Goal: Submit feedback/report problem: Submit feedback/report problem

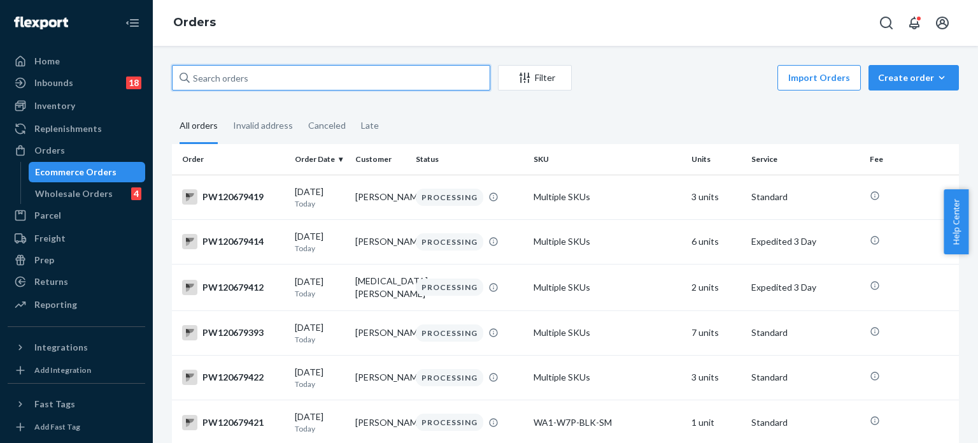
click at [363, 82] on input "text" at bounding box center [331, 77] width 318 height 25
paste input "PW120645608"
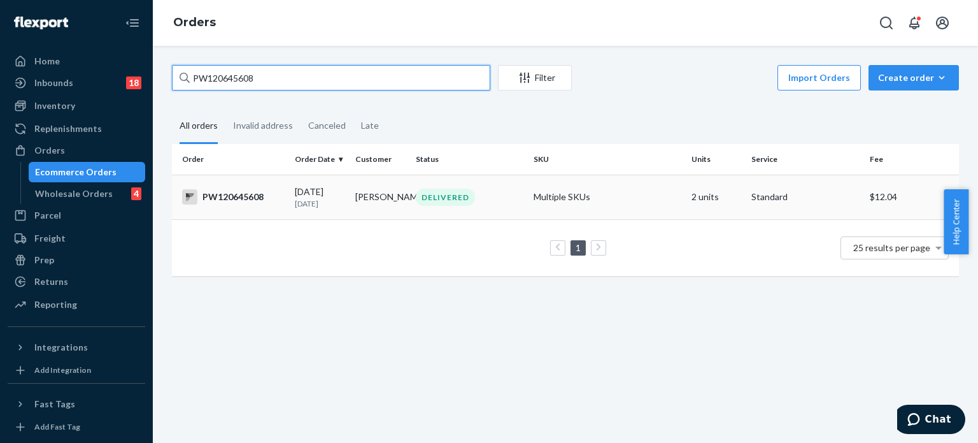
type input "PW120645608"
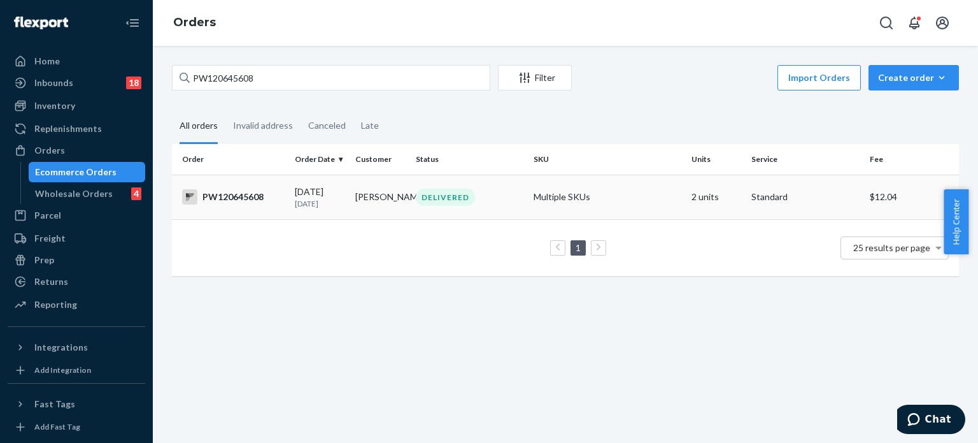
click at [502, 182] on td "DELIVERED" at bounding box center [470, 196] width 118 height 45
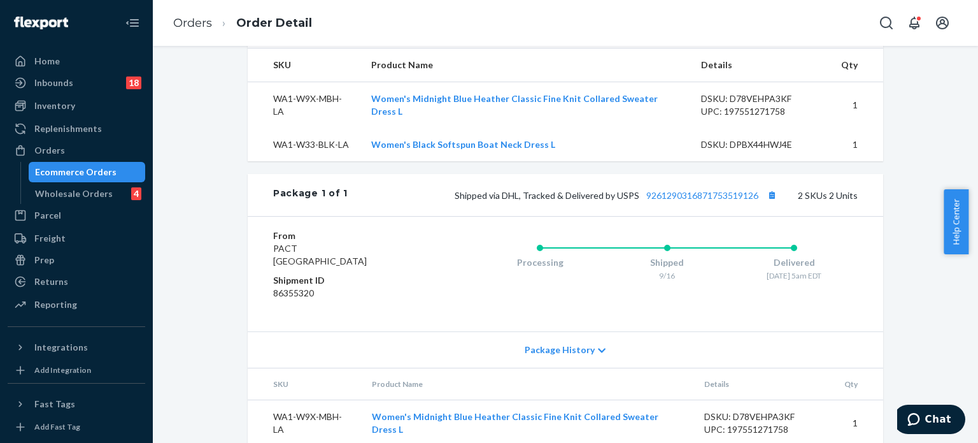
scroll to position [492, 0]
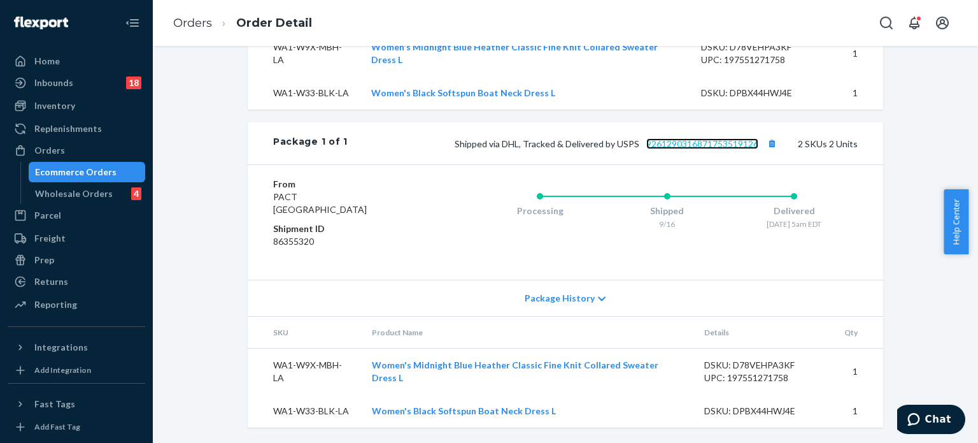
click at [703, 145] on link "9261290316871753519126" at bounding box center [702, 143] width 112 height 11
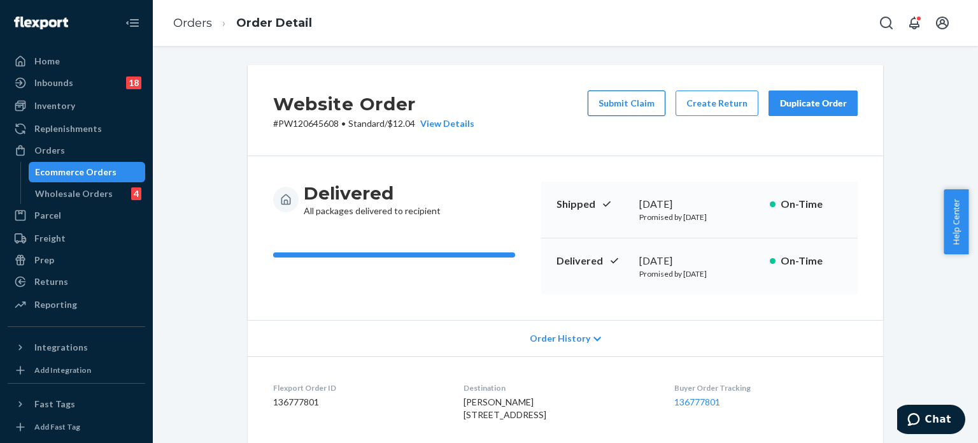
click at [634, 111] on button "Submit Claim" at bounding box center [627, 102] width 78 height 25
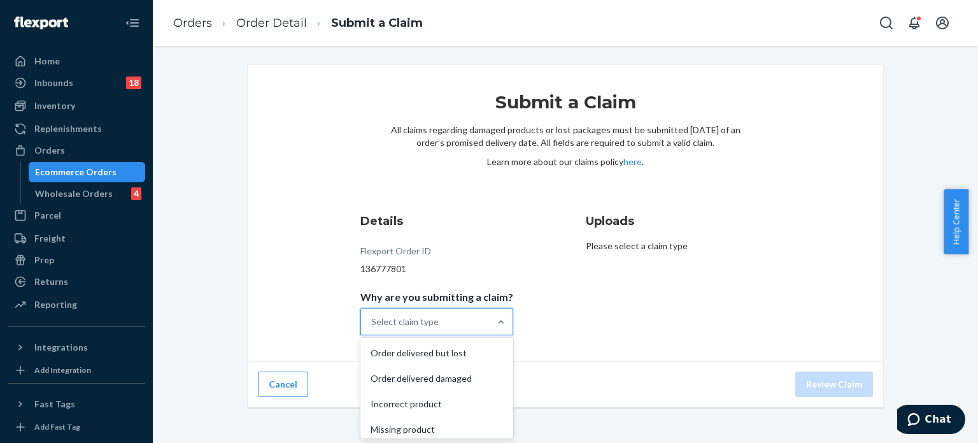
click at [464, 320] on div "Select claim type" at bounding box center [425, 321] width 129 height 25
click at [373, 320] on input "Why are you submitting a claim? option Order delivered but lost focused, 1 of 4…" at bounding box center [371, 321] width 1 height 13
click at [446, 399] on div "Incorrect product" at bounding box center [437, 403] width 148 height 25
click at [373, 328] on input "Why are you submitting a claim? option Incorrect product focused, 3 of 4. 4 res…" at bounding box center [371, 321] width 1 height 13
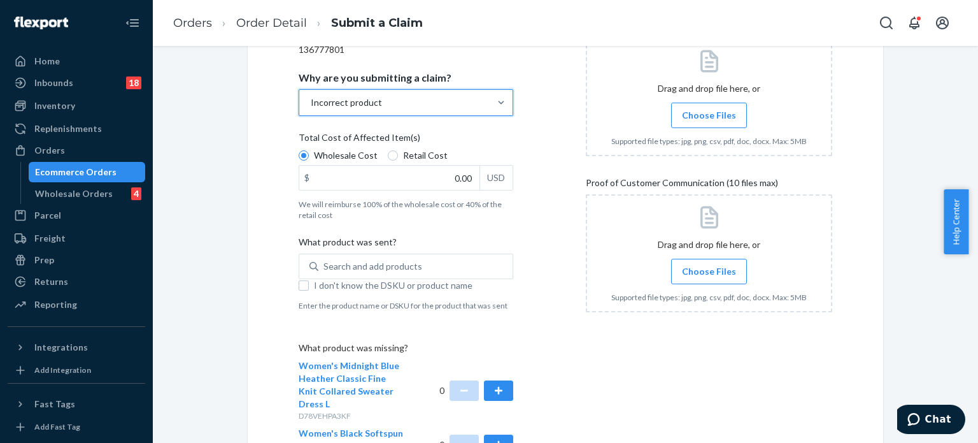
scroll to position [246, 0]
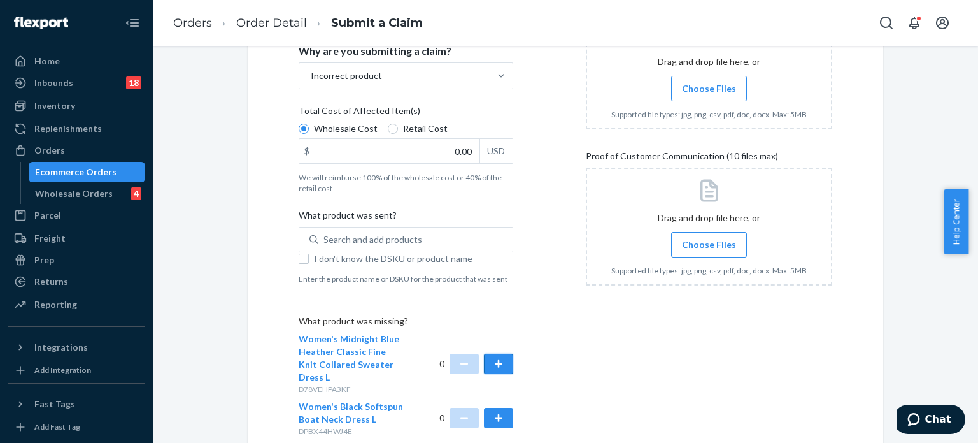
click at [497, 353] on button "button" at bounding box center [498, 363] width 29 height 20
click at [403, 122] on span "Retail Cost" at bounding box center [425, 128] width 45 height 13
click at [398, 124] on input "Retail Cost" at bounding box center [393, 129] width 10 height 10
radio input "true"
radio input "false"
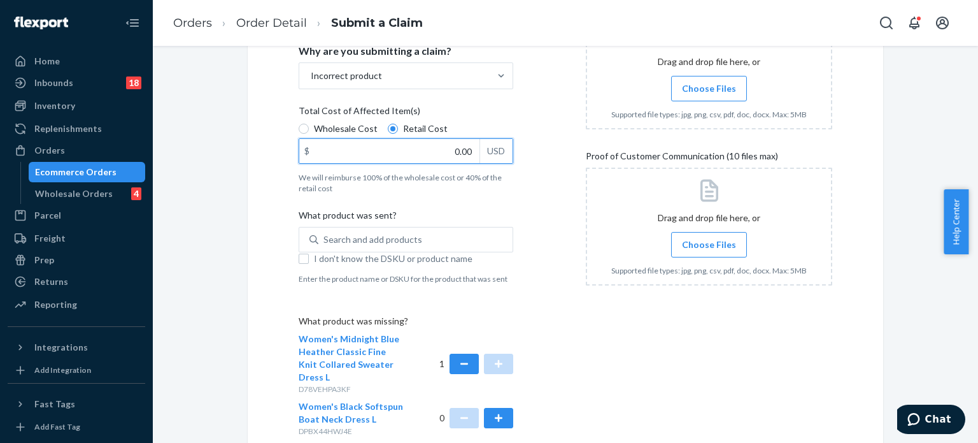
click at [443, 155] on input "0.00" at bounding box center [389, 151] width 180 height 24
paste input "43"
type input "43.00"
click at [504, 408] on button "button" at bounding box center [498, 418] width 29 height 20
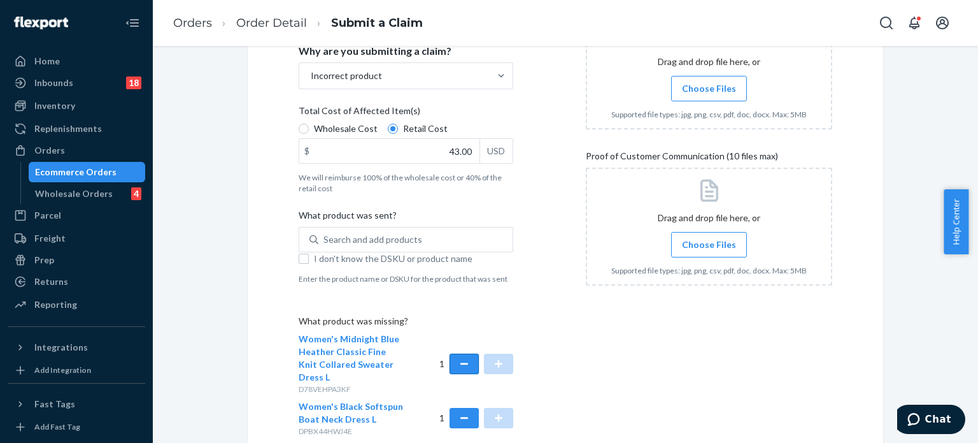
click at [460, 353] on button "button" at bounding box center [464, 363] width 29 height 20
click at [722, 239] on span "Choose Files" at bounding box center [709, 244] width 54 height 13
click at [709, 239] on input "Choose Files" at bounding box center [709, 245] width 1 height 14
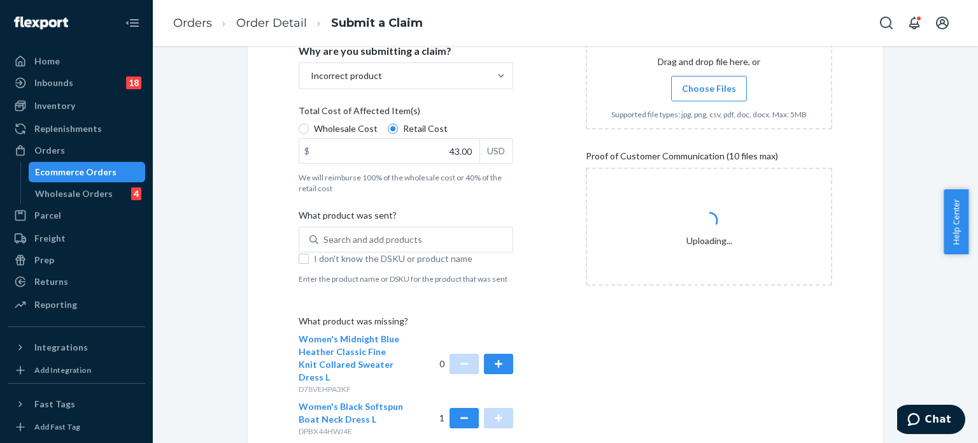
click at [692, 85] on span "Choose Files" at bounding box center [709, 88] width 54 height 13
click at [709, 85] on input "Choose Files" at bounding box center [709, 89] width 1 height 14
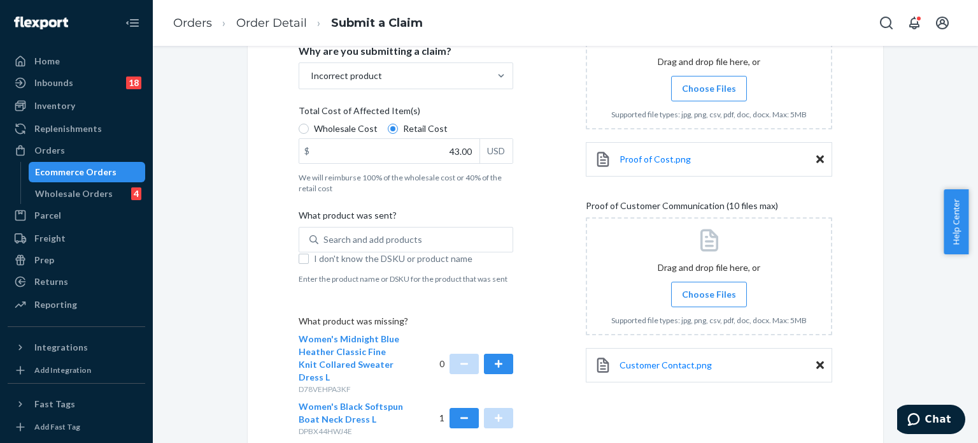
click at [702, 92] on span "Choose Files" at bounding box center [709, 88] width 54 height 13
click at [709, 92] on input "Choose Files" at bounding box center [709, 89] width 1 height 14
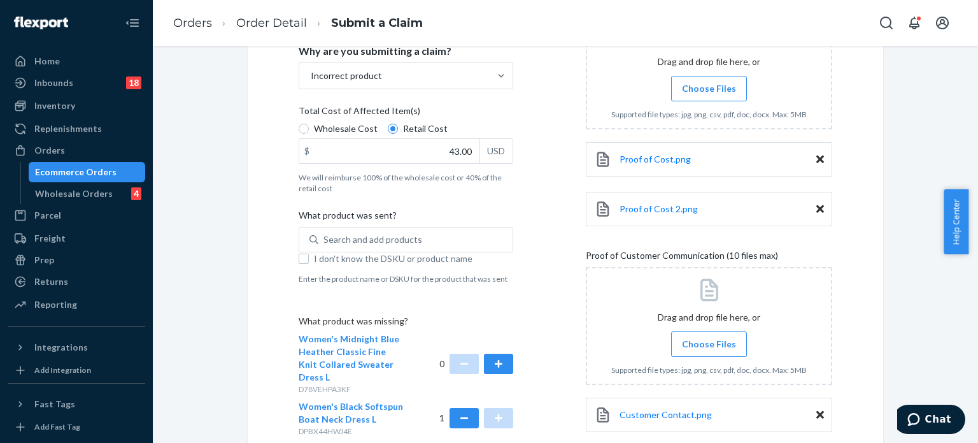
scroll to position [319, 0]
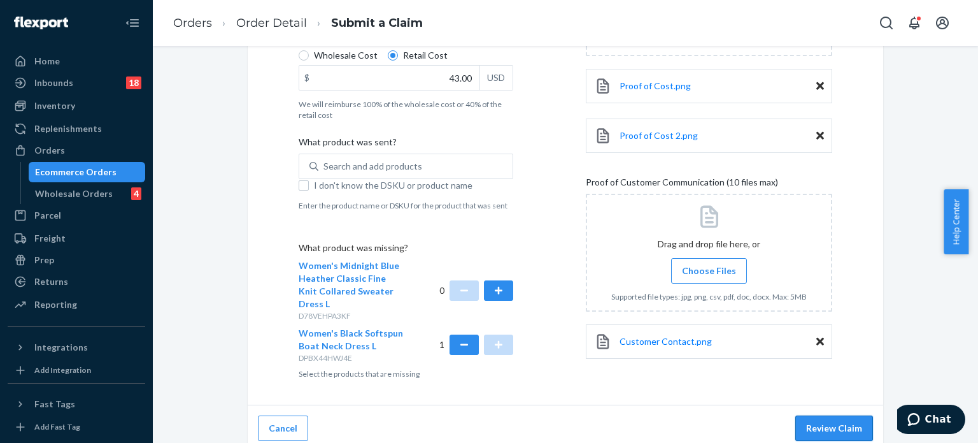
click at [813, 415] on button "Review Claim" at bounding box center [834, 427] width 78 height 25
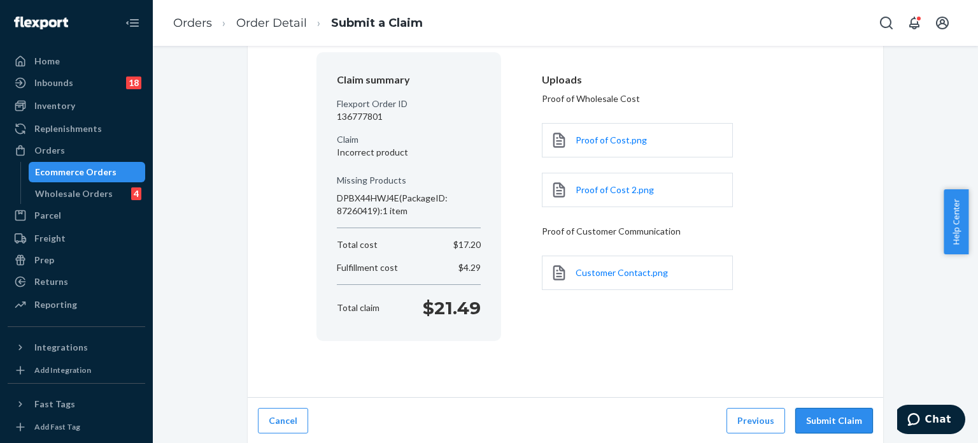
click at [811, 412] on button "Submit Claim" at bounding box center [834, 420] width 78 height 25
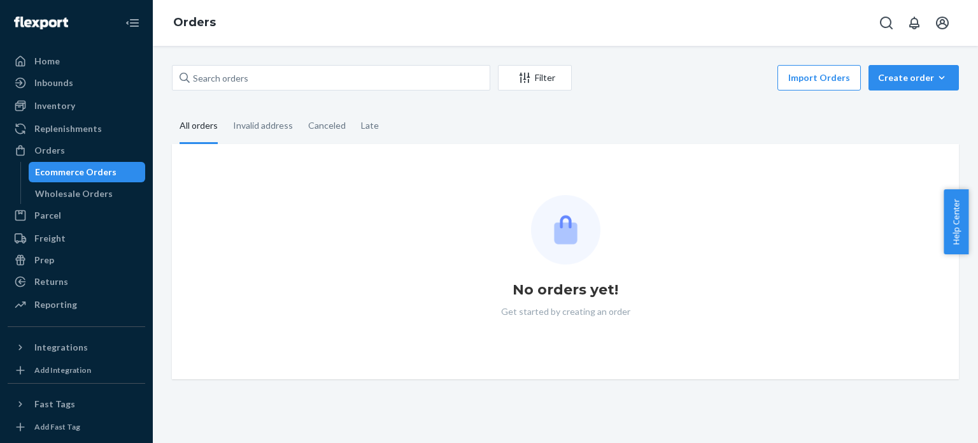
click at [390, 62] on div "Filter Import Orders Create order Ecommerce order Removal order All orders Inva…" at bounding box center [565, 244] width 825 height 397
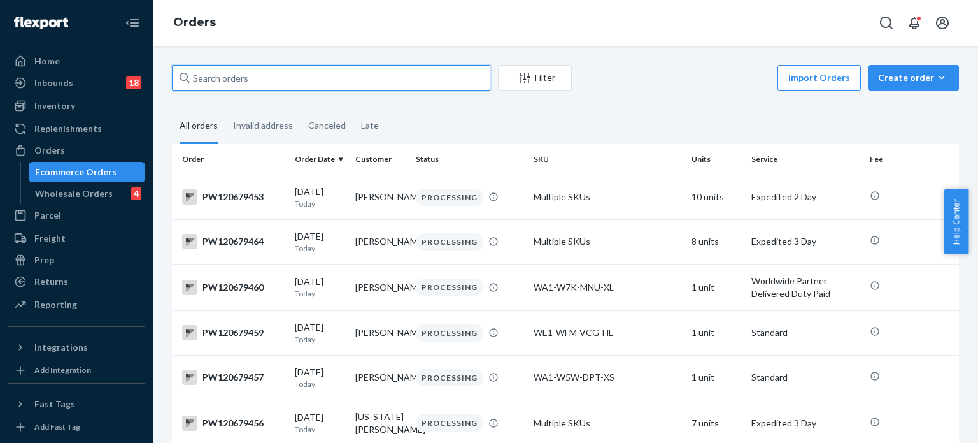
click at [371, 73] on input "text" at bounding box center [331, 77] width 318 height 25
paste input "PW120645928"
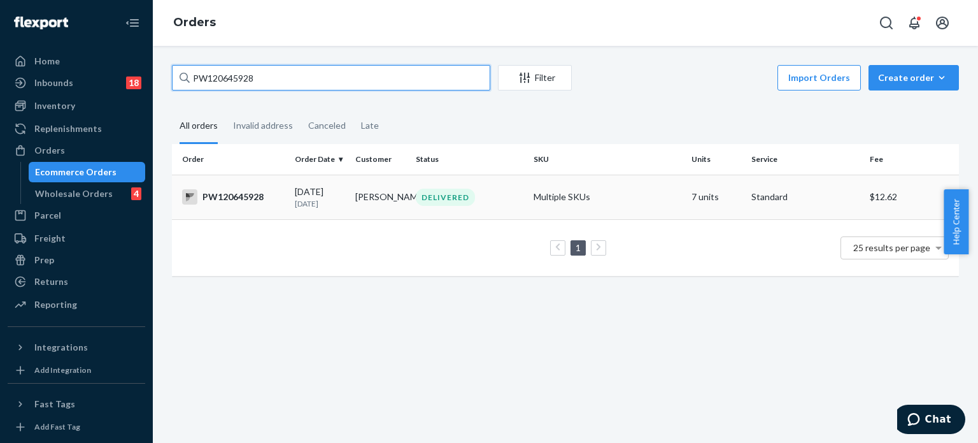
type input "PW120645928"
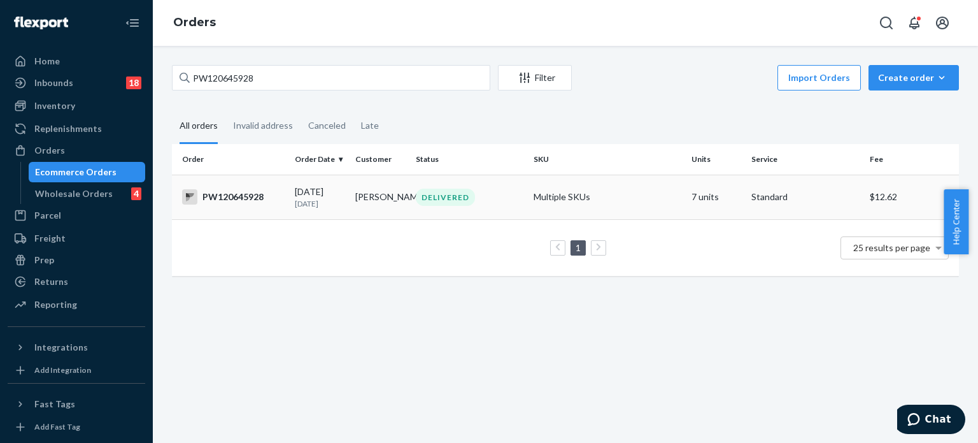
click at [481, 187] on td "DELIVERED" at bounding box center [470, 196] width 118 height 45
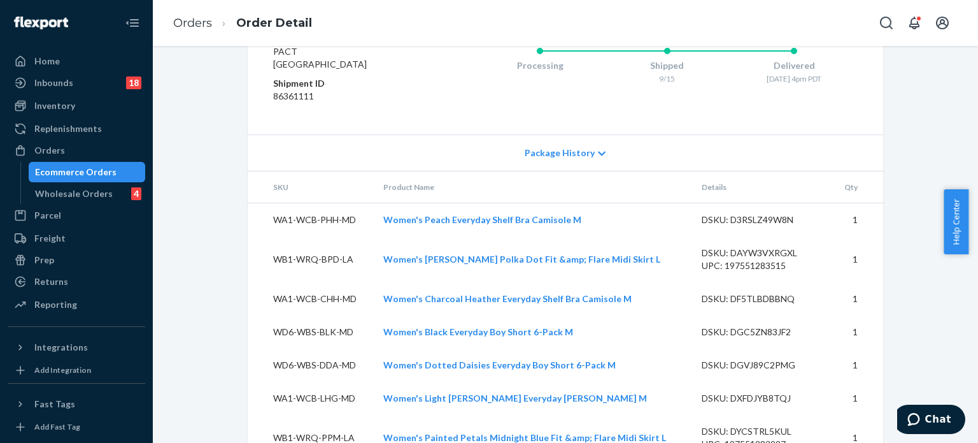
scroll to position [899, 0]
